Goal: Task Accomplishment & Management: Complete application form

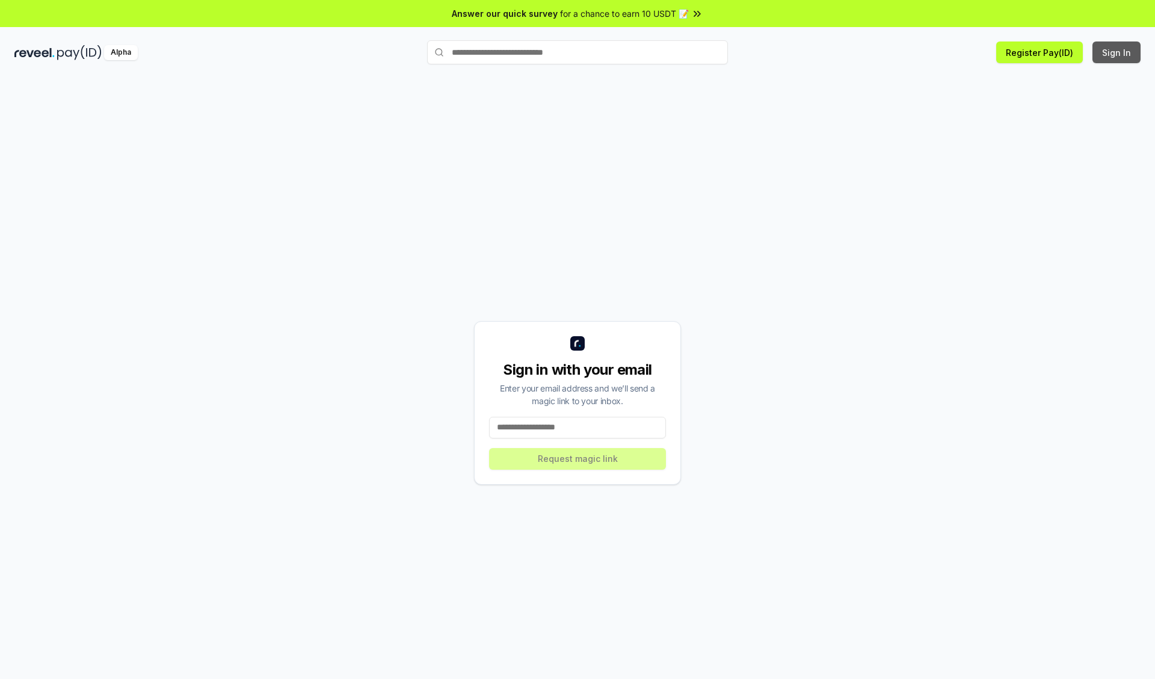
click at [1117, 52] on button "Sign In" at bounding box center [1117, 53] width 48 height 22
type input "**********"
click at [578, 459] on button "Request magic link" at bounding box center [577, 459] width 177 height 22
